Goal: Use online tool/utility: Utilize a website feature to perform a specific function

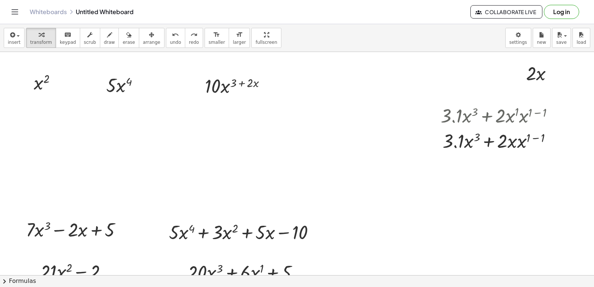
scroll to position [670, 0]
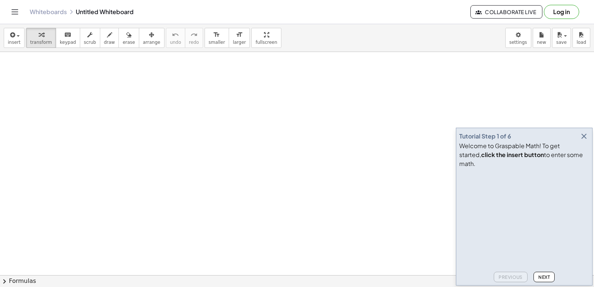
click at [582, 141] on icon "button" at bounding box center [584, 136] width 9 height 9
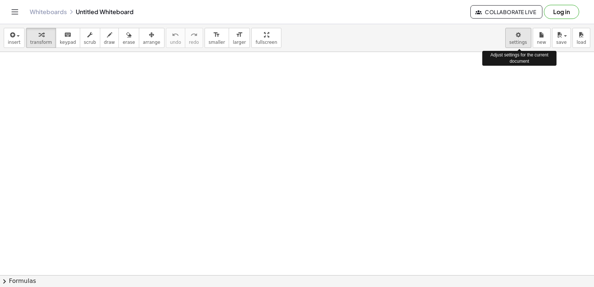
click at [526, 38] on body "Graspable Math Activities Get Started Activity Bank Assigned Work Classes White…" at bounding box center [297, 143] width 594 height 287
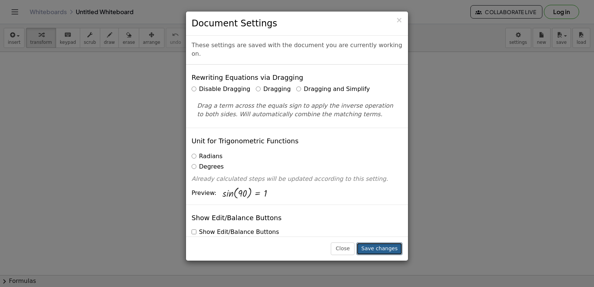
click at [390, 247] on button "Save changes" at bounding box center [379, 248] width 46 height 13
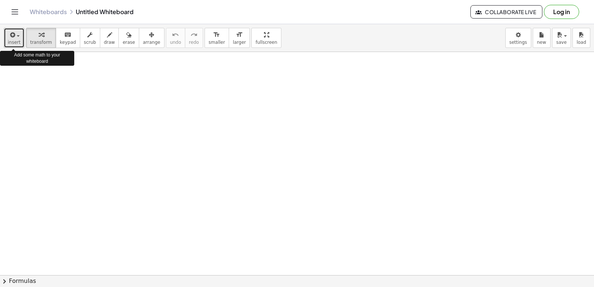
click at [10, 36] on icon "button" at bounding box center [12, 34] width 7 height 9
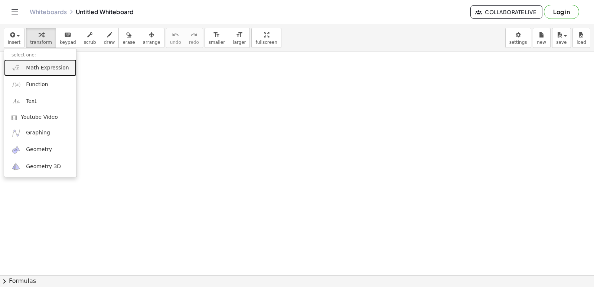
click at [30, 63] on link "Math Expression" at bounding box center [40, 67] width 72 height 17
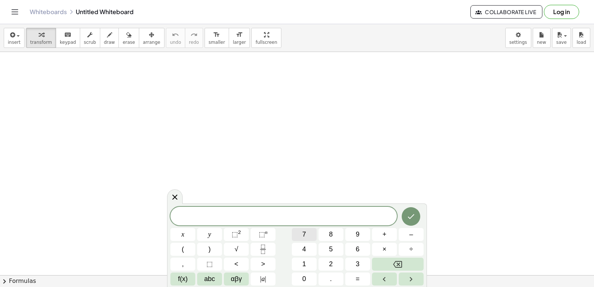
click at [297, 232] on button "7" at bounding box center [304, 234] width 25 height 13
click at [178, 235] on button "x" at bounding box center [182, 234] width 25 height 13
click at [258, 237] on button "⬚ n" at bounding box center [263, 234] width 25 height 13
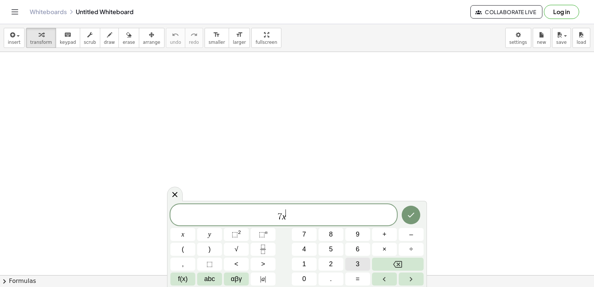
click at [360, 264] on button "3" at bounding box center [357, 264] width 25 height 13
click at [296, 219] on span "7 x 3 ​" at bounding box center [283, 215] width 227 height 13
click at [388, 230] on button "+" at bounding box center [384, 234] width 25 height 13
click at [302, 248] on button "4" at bounding box center [304, 249] width 25 height 13
click at [185, 229] on button "x" at bounding box center [182, 234] width 25 height 13
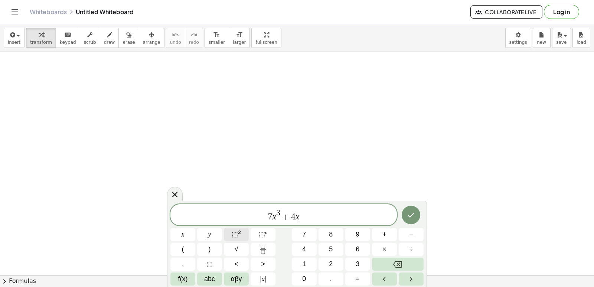
click at [242, 235] on button "⬚ 2" at bounding box center [236, 234] width 25 height 13
click at [302, 218] on span "7 x 3 + 4 x 2 ​" at bounding box center [283, 215] width 227 height 13
click at [379, 236] on button "+" at bounding box center [384, 234] width 25 height 13
click at [333, 260] on button "2" at bounding box center [331, 264] width 25 height 13
click at [186, 237] on button "x" at bounding box center [182, 234] width 25 height 13
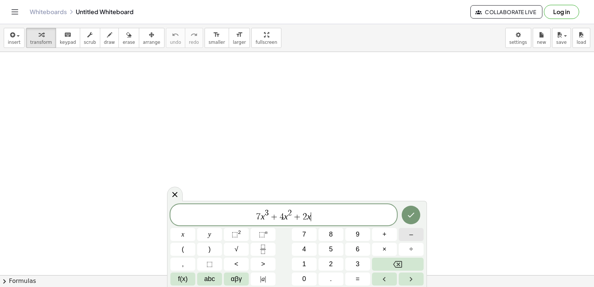
click at [407, 238] on button "–" at bounding box center [411, 234] width 25 height 13
click at [307, 264] on button "1" at bounding box center [304, 264] width 25 height 13
click at [305, 275] on span "0" at bounding box center [304, 279] width 4 height 10
click at [407, 214] on icon "Done" at bounding box center [411, 215] width 9 height 9
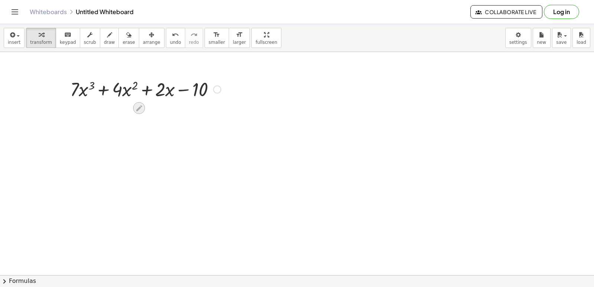
click at [139, 111] on icon at bounding box center [139, 108] width 8 height 8
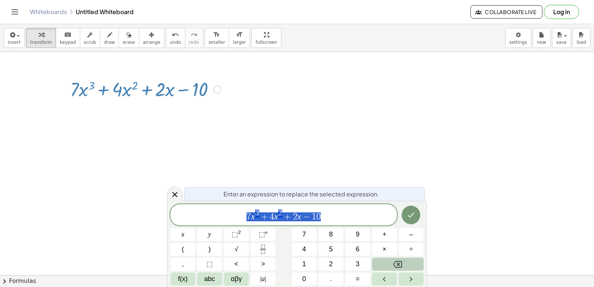
click at [400, 262] on icon "Backspace" at bounding box center [397, 264] width 9 height 9
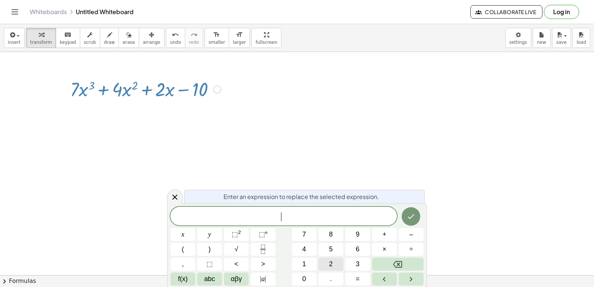
click at [334, 265] on button "2" at bounding box center [331, 264] width 25 height 13
click at [307, 262] on button "1" at bounding box center [304, 264] width 25 height 13
click at [186, 233] on button "x" at bounding box center [182, 234] width 25 height 13
click at [238, 232] on span "⬚ 2" at bounding box center [236, 234] width 9 height 10
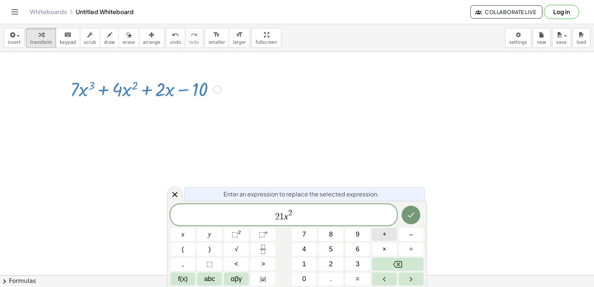
click at [386, 236] on span "+" at bounding box center [384, 234] width 4 height 10
click at [332, 237] on span "8" at bounding box center [331, 234] width 4 height 10
click at [191, 238] on button "x" at bounding box center [182, 234] width 25 height 13
click at [388, 236] on button "+" at bounding box center [384, 234] width 25 height 13
click at [336, 262] on button "2" at bounding box center [331, 264] width 25 height 13
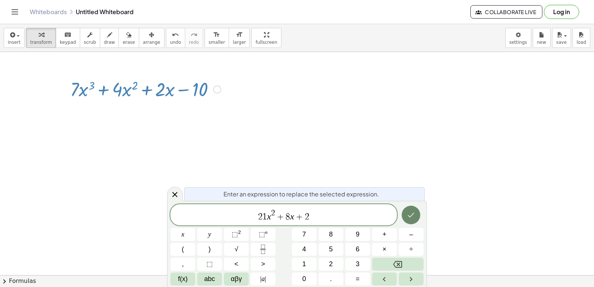
click at [409, 216] on icon "Done" at bounding box center [411, 215] width 7 height 5
click at [394, 263] on icon "Backspace" at bounding box center [397, 264] width 9 height 9
click at [297, 255] on button "4" at bounding box center [304, 249] width 25 height 13
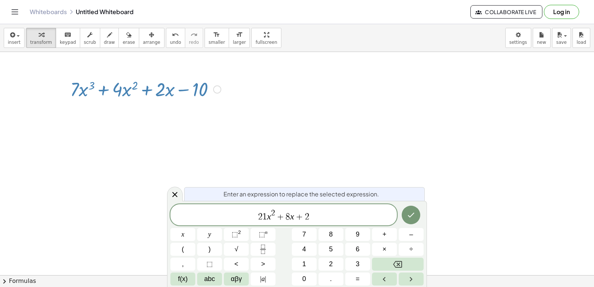
click at [309, 240] on button "7" at bounding box center [304, 234] width 25 height 13
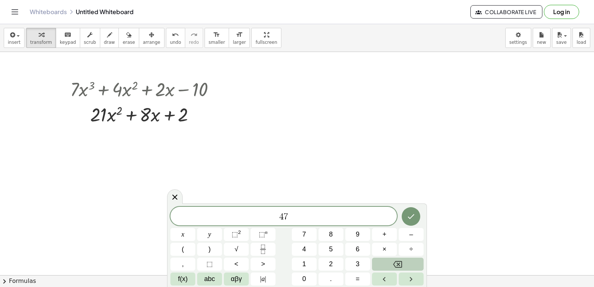
click at [397, 266] on icon "Backspace" at bounding box center [397, 264] width 9 height 9
click at [396, 266] on icon "Backspace" at bounding box center [397, 264] width 9 height 9
click at [362, 249] on button "6" at bounding box center [357, 249] width 25 height 13
click at [416, 237] on button "–" at bounding box center [411, 234] width 25 height 13
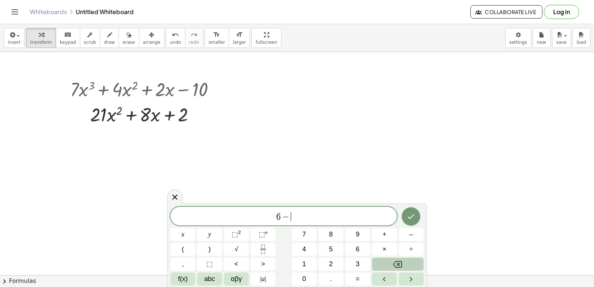
click at [412, 265] on button "Backspace" at bounding box center [398, 264] width 52 height 13
click at [412, 262] on button "Backspace" at bounding box center [398, 264] width 52 height 13
click at [410, 234] on span "–" at bounding box center [411, 234] width 4 height 10
click at [180, 247] on button "(" at bounding box center [182, 249] width 25 height 13
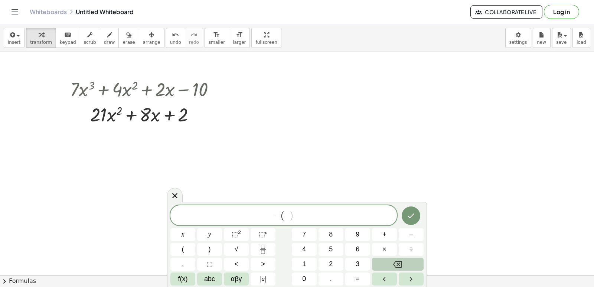
click at [387, 258] on button "Backspace" at bounding box center [398, 264] width 52 height 13
click at [351, 250] on button "6" at bounding box center [357, 249] width 25 height 13
click at [190, 239] on button "x" at bounding box center [182, 234] width 25 height 13
click at [261, 235] on span "⬚" at bounding box center [262, 234] width 6 height 7
click at [299, 234] on button "7" at bounding box center [304, 234] width 25 height 13
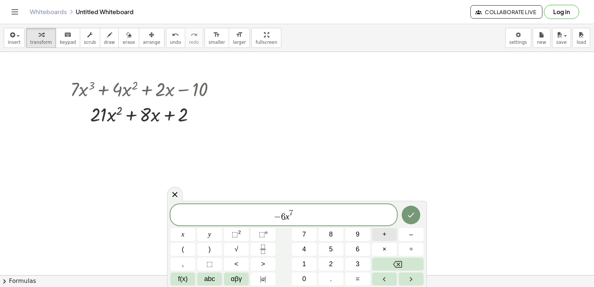
click at [384, 234] on span "+" at bounding box center [384, 234] width 4 height 10
click at [303, 264] on span "1" at bounding box center [304, 264] width 4 height 10
click at [305, 264] on span "1" at bounding box center [304, 264] width 4 height 10
click at [389, 260] on button "Backspace" at bounding box center [398, 264] width 52 height 13
click at [387, 258] on button "Backspace" at bounding box center [398, 264] width 52 height 13
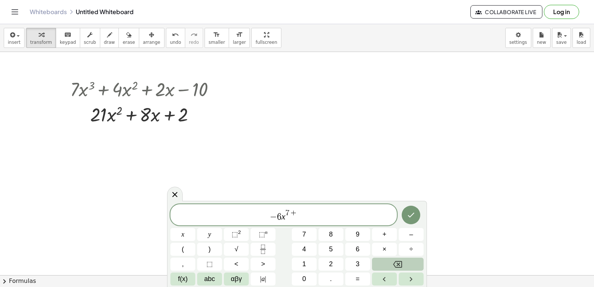
click at [385, 260] on div "− 6 x 7 + x y ⬚ 2 ⬚ n 7 8 9 + – ( ) √ 4 5 6 × ÷ , ⬚ < > 1 2 3 f(x) abc αβγ | a …" at bounding box center [296, 244] width 253 height 81
click at [382, 258] on button "Backspace" at bounding box center [398, 264] width 52 height 13
click at [381, 259] on button "Backspace" at bounding box center [398, 264] width 52 height 13
click at [305, 236] on span "7" at bounding box center [304, 234] width 4 height 10
click at [298, 222] on div "− 6 x 7 ​" at bounding box center [283, 214] width 227 height 21
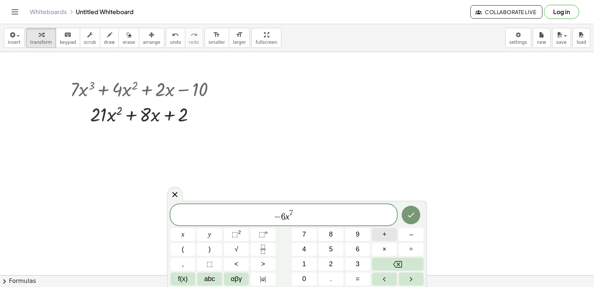
click at [381, 233] on button "+" at bounding box center [384, 234] width 25 height 13
click at [313, 261] on button "1" at bounding box center [304, 264] width 25 height 13
click at [187, 234] on button "x" at bounding box center [182, 234] width 25 height 13
click at [229, 236] on button "⬚ 2" at bounding box center [236, 234] width 25 height 13
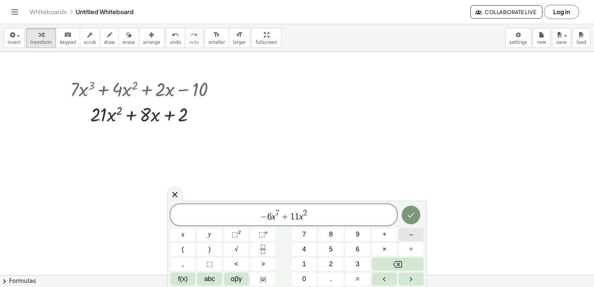
click at [414, 234] on button "–" at bounding box center [411, 234] width 25 height 13
click at [328, 261] on button "2" at bounding box center [331, 264] width 25 height 13
click at [329, 261] on button "2" at bounding box center [331, 264] width 25 height 13
click at [413, 214] on icon "Done" at bounding box center [411, 215] width 9 height 9
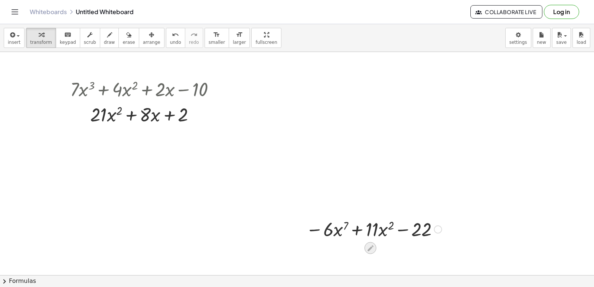
click at [370, 247] on icon at bounding box center [371, 248] width 8 height 8
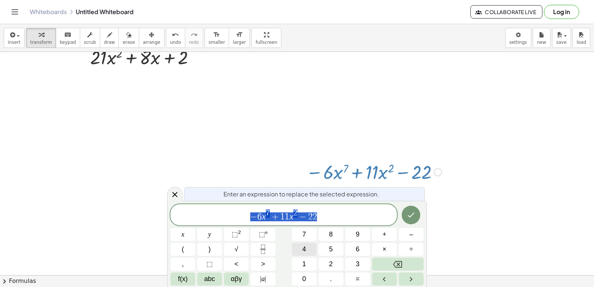
scroll to position [58, 0]
click at [387, 260] on button "Backspace" at bounding box center [398, 264] width 52 height 13
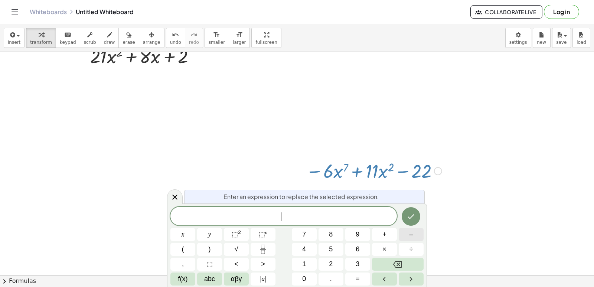
click at [416, 234] on button "–" at bounding box center [411, 234] width 25 height 13
click at [364, 243] on button "6" at bounding box center [357, 249] width 25 height 13
click at [332, 277] on span "." at bounding box center [331, 279] width 2 height 10
click at [380, 262] on button "Backspace" at bounding box center [398, 264] width 52 height 13
click at [385, 247] on span "×" at bounding box center [384, 249] width 4 height 10
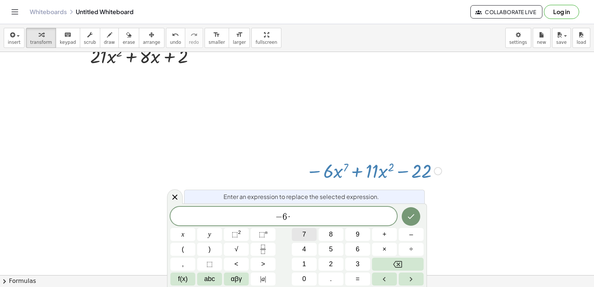
click at [309, 235] on button "7" at bounding box center [304, 234] width 25 height 13
click at [186, 240] on button "x" at bounding box center [182, 234] width 25 height 13
click at [258, 231] on button "⬚ n" at bounding box center [263, 234] width 25 height 13
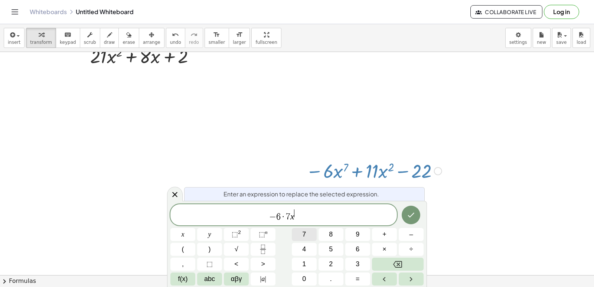
click at [306, 232] on span "7" at bounding box center [304, 234] width 4 height 10
click at [299, 220] on span "− 6 · 7 x 7 ​" at bounding box center [283, 215] width 227 height 13
click at [328, 262] on button "2" at bounding box center [331, 264] width 25 height 13
click at [384, 252] on span "×" at bounding box center [384, 249] width 4 height 10
click at [309, 264] on button "1" at bounding box center [304, 264] width 25 height 13
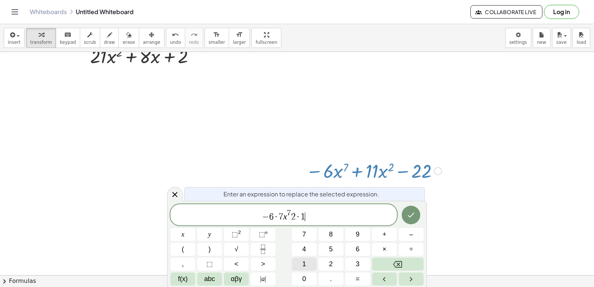
click at [309, 264] on button "1" at bounding box center [304, 264] width 25 height 13
click at [179, 236] on button "x" at bounding box center [182, 234] width 25 height 13
click at [246, 234] on button "⬚ 2" at bounding box center [236, 234] width 25 height 13
click at [313, 212] on span "− 6 · 7 x 7 2 · 1 1 x 2 ​" at bounding box center [283, 215] width 227 height 13
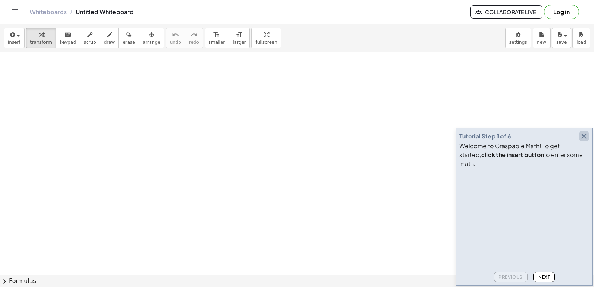
click at [585, 141] on icon "button" at bounding box center [584, 136] width 9 height 9
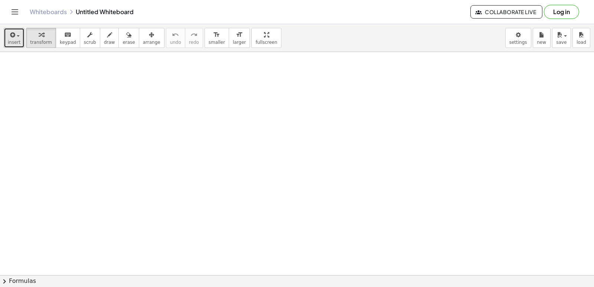
click at [14, 35] on icon "button" at bounding box center [12, 34] width 7 height 9
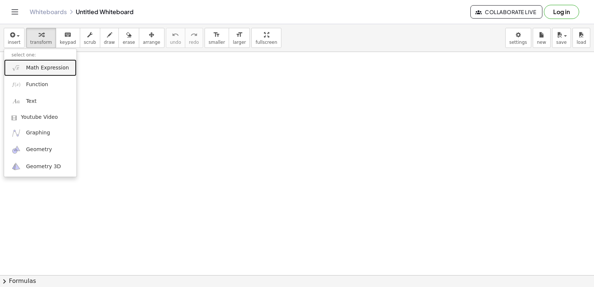
click at [23, 63] on link "Math Expression" at bounding box center [40, 67] width 72 height 17
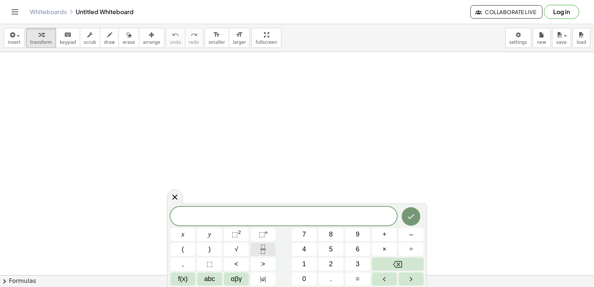
click at [265, 252] on icon "Fraction" at bounding box center [262, 249] width 9 height 9
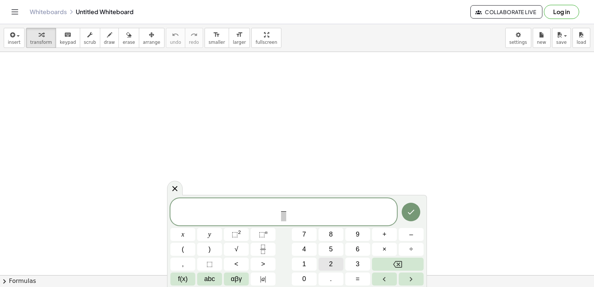
click at [335, 262] on button "2" at bounding box center [331, 264] width 25 height 13
click at [186, 229] on button "x" at bounding box center [182, 234] width 25 height 13
click at [386, 261] on button "Backspace" at bounding box center [398, 264] width 52 height 13
click at [284, 217] on span "​" at bounding box center [284, 216] width 6 height 10
click at [184, 229] on button "x" at bounding box center [182, 234] width 25 height 13
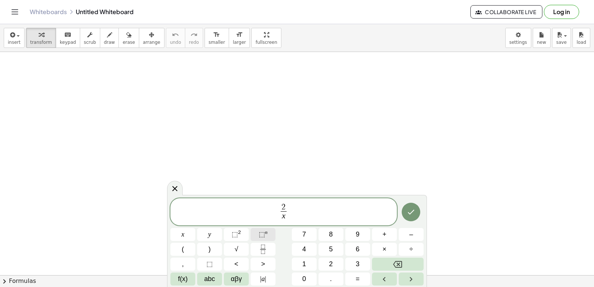
click at [271, 236] on button "⬚ n" at bounding box center [263, 234] width 25 height 13
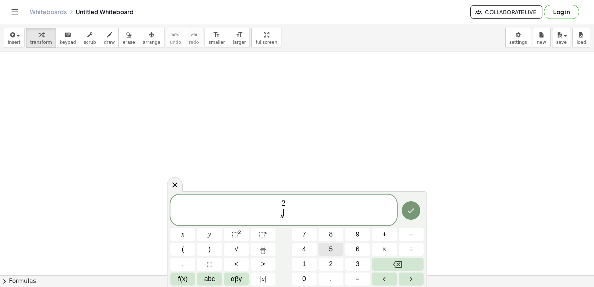
click at [329, 246] on button "5" at bounding box center [331, 249] width 25 height 13
click at [413, 212] on icon "Done" at bounding box center [411, 210] width 9 height 9
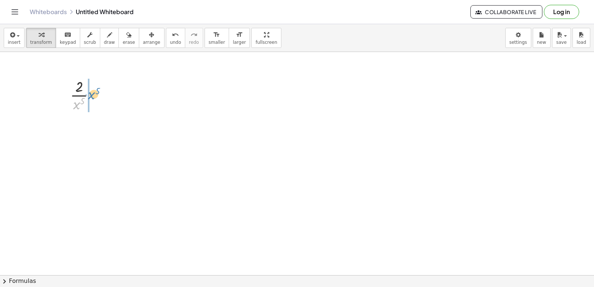
drag, startPoint x: 79, startPoint y: 103, endPoint x: 94, endPoint y: 93, distance: 17.9
click at [94, 93] on div at bounding box center [85, 94] width 38 height 37
drag, startPoint x: 97, startPoint y: 23, endPoint x: 89, endPoint y: 42, distance: 20.8
click at [97, 23] on div "Graspable Math Activities Get Started Activity Bank Assigned Work Classes White…" at bounding box center [297, 143] width 594 height 287
click at [104, 130] on div at bounding box center [104, 132] width 8 height 8
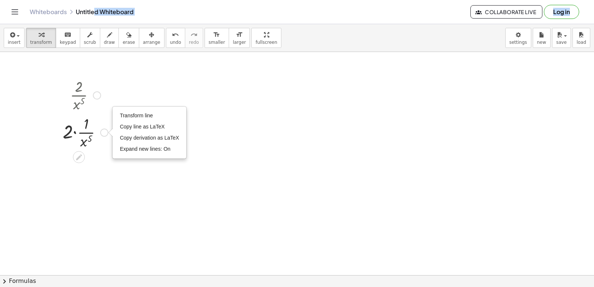
click at [97, 149] on div at bounding box center [85, 131] width 53 height 37
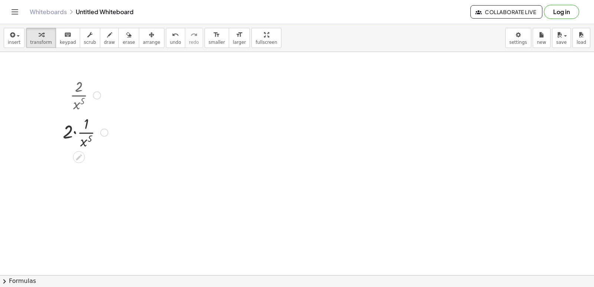
drag, startPoint x: 79, startPoint y: 100, endPoint x: 80, endPoint y: 96, distance: 3.8
click at [81, 96] on div at bounding box center [85, 94] width 53 height 37
drag, startPoint x: 77, startPoint y: 101, endPoint x: 97, endPoint y: 95, distance: 21.3
click at [79, 95] on div "· 2 · x 5" at bounding box center [79, 95] width 0 height 0
drag, startPoint x: 87, startPoint y: 140, endPoint x: 87, endPoint y: 125, distance: 14.9
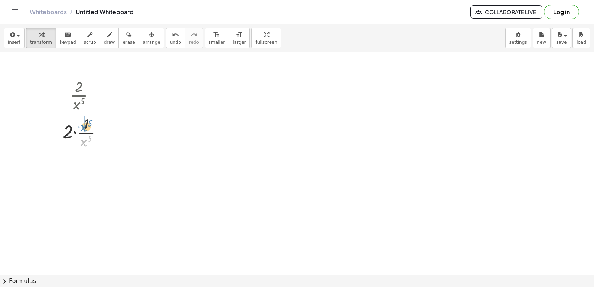
click at [87, 125] on div at bounding box center [85, 131] width 53 height 37
click at [79, 179] on icon at bounding box center [79, 183] width 8 height 8
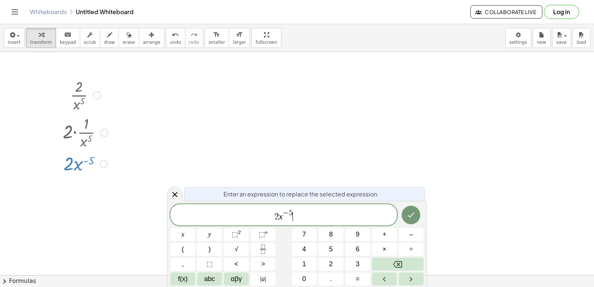
click at [297, 218] on span "2 x − 5 ​" at bounding box center [283, 215] width 227 height 13
click at [385, 266] on button "Backspace" at bounding box center [398, 264] width 52 height 13
click at [404, 233] on button "–" at bounding box center [411, 234] width 25 height 13
click at [331, 245] on span "5" at bounding box center [331, 249] width 4 height 10
click at [384, 262] on button "Backspace" at bounding box center [398, 264] width 52 height 13
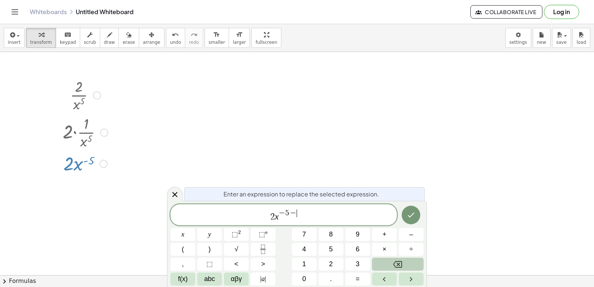
click at [384, 262] on button "Backspace" at bounding box center [398, 264] width 52 height 13
click at [381, 257] on div "2 x − 5 x y ⬚ 2 ⬚ n 7 8 9 + – ( ) √ 4 5 6 × ÷ , ⬚ < > 1 2 3 f(x) abc αβγ | a | …" at bounding box center [296, 244] width 253 height 81
click at [379, 262] on button "Backspace" at bounding box center [398, 264] width 52 height 13
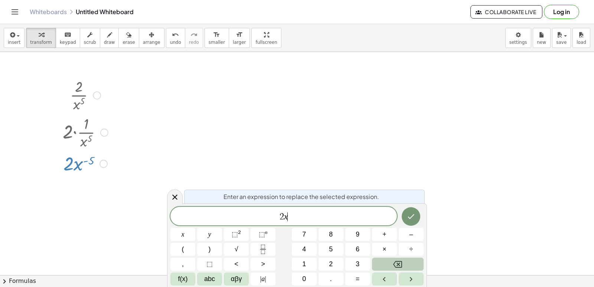
click at [379, 260] on button "Backspace" at bounding box center [398, 264] width 52 height 13
click at [378, 263] on button "Backspace" at bounding box center [398, 264] width 52 height 13
click at [406, 232] on button "–" at bounding box center [411, 234] width 25 height 13
click at [342, 252] on button "5" at bounding box center [331, 249] width 25 height 13
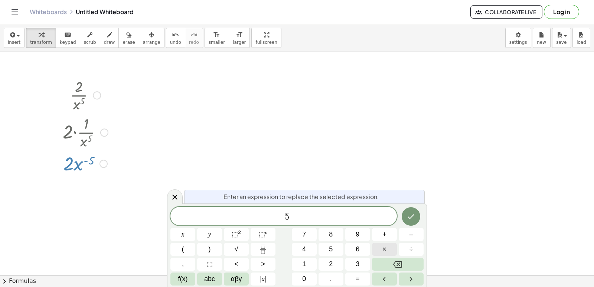
click at [386, 244] on button "×" at bounding box center [384, 249] width 25 height 13
click at [336, 262] on button "2" at bounding box center [331, 264] width 25 height 13
click at [176, 230] on button "x" at bounding box center [182, 234] width 25 height 13
click at [403, 234] on button "–" at bounding box center [411, 234] width 25 height 13
click at [398, 264] on icon "Backspace" at bounding box center [397, 264] width 9 height 7
